Goal: Task Accomplishment & Management: Manage account settings

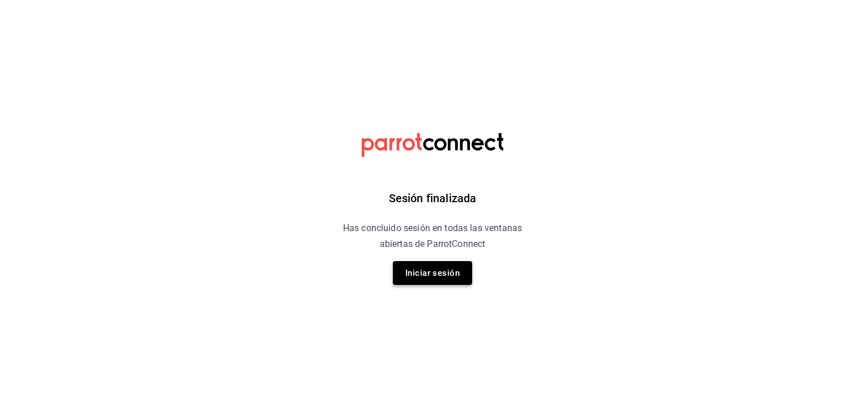
click at [423, 273] on button "Iniciar sesión" at bounding box center [432, 273] width 79 height 24
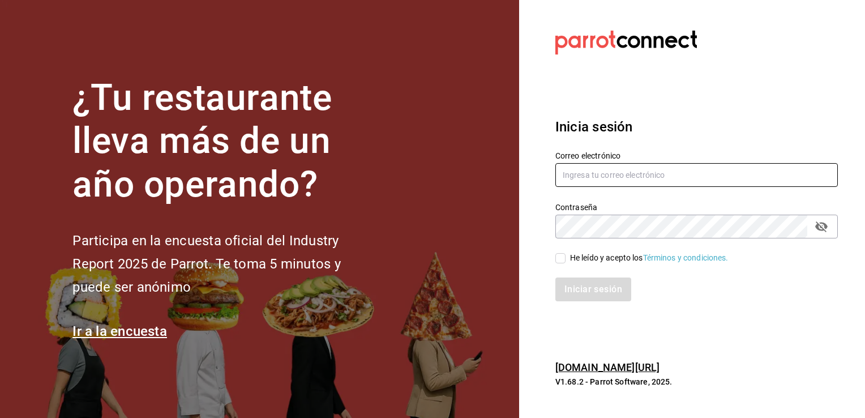
type input "[EMAIL_ADDRESS][DOMAIN_NAME]"
click at [565, 259] on input "He leído y acepto los Términos y condiciones." at bounding box center [560, 258] width 10 height 10
checkbox input "true"
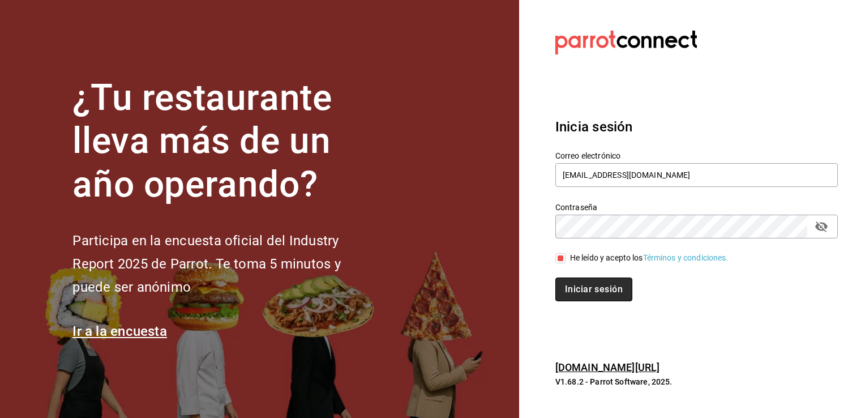
click at [596, 295] on button "Iniciar sesión" at bounding box center [593, 289] width 77 height 24
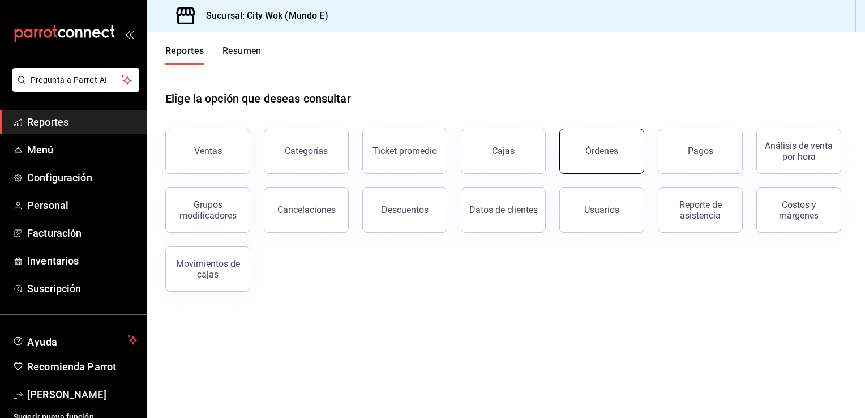
click at [603, 160] on button "Órdenes" at bounding box center [601, 150] width 85 height 45
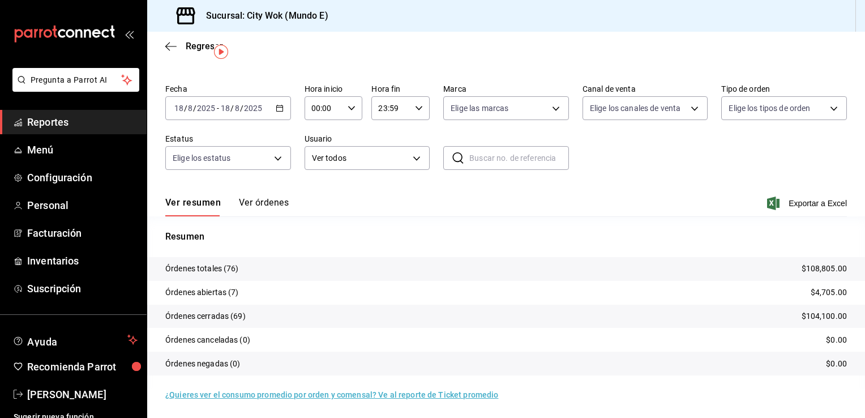
scroll to position [27, 0]
click at [472, 294] on tr "Órdenes abiertas (7) $4,705.00" at bounding box center [505, 292] width 717 height 24
click at [483, 311] on tr "Órdenes cerradas (69) $104,100.00" at bounding box center [505, 315] width 717 height 24
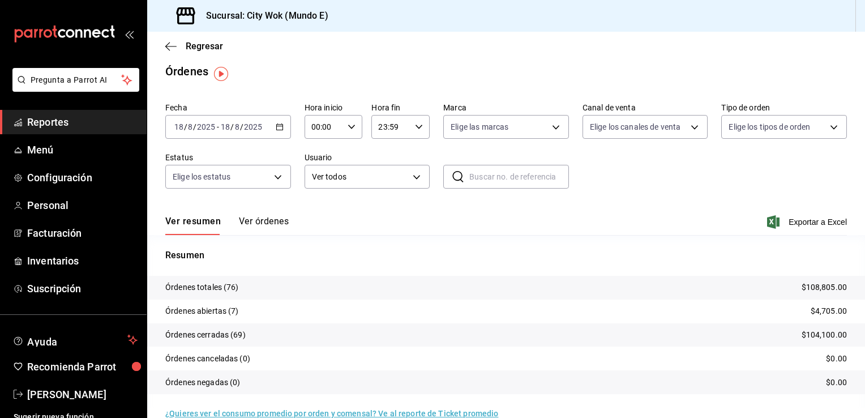
scroll to position [0, 0]
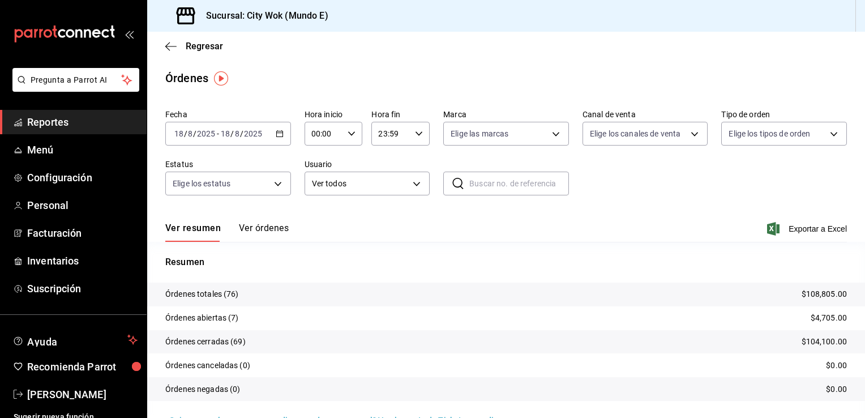
click at [738, 74] on div "Órdenes" at bounding box center [505, 78] width 717 height 17
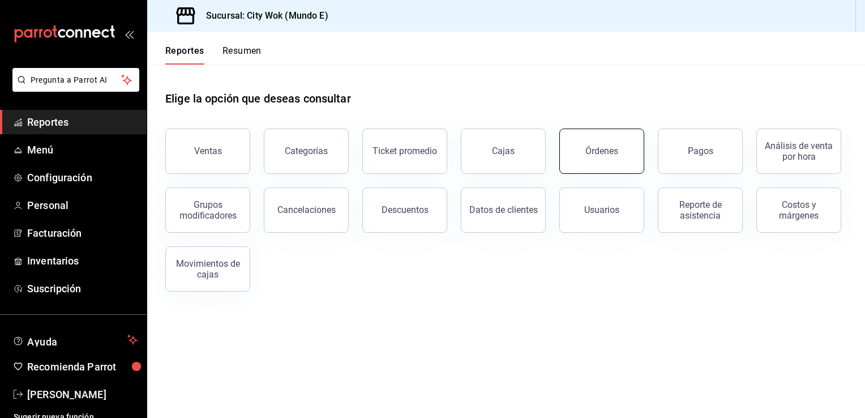
click at [602, 147] on div "Órdenes" at bounding box center [601, 150] width 33 height 11
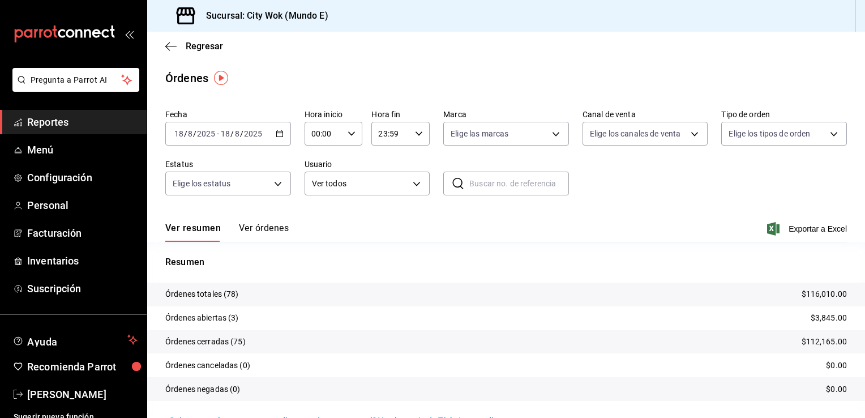
scroll to position [23, 0]
